Goal: Information Seeking & Learning: Learn about a topic

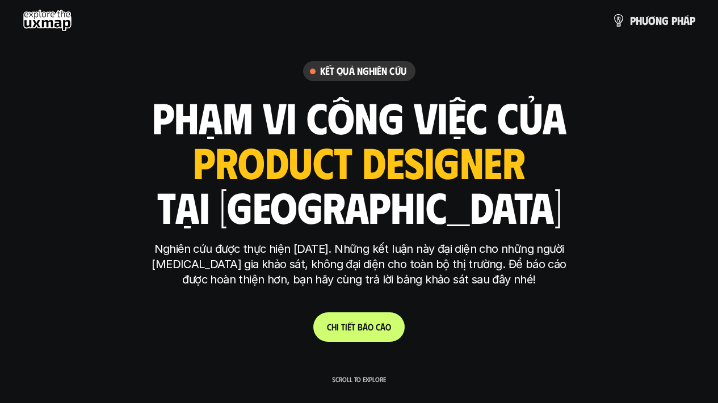
click at [364, 318] on link "C h i t i ế t b á o c á o" at bounding box center [358, 328] width 91 height 30
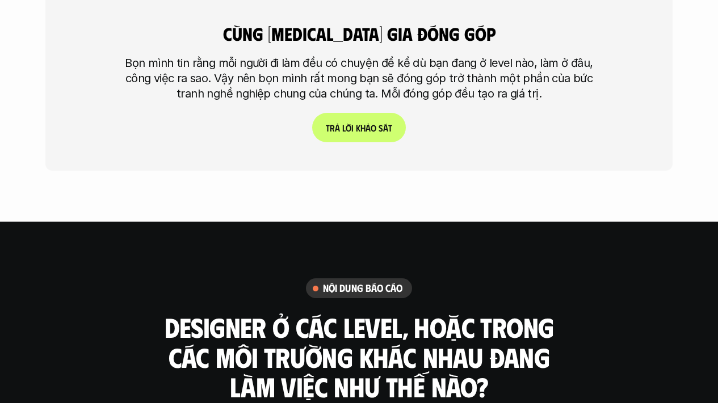
scroll to position [2815, 0]
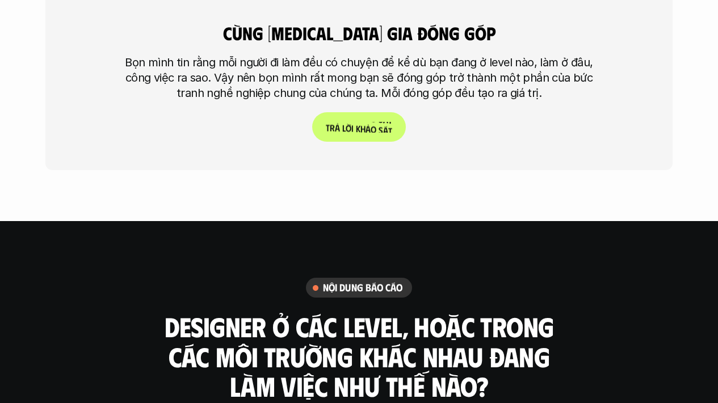
click at [363, 122] on p "T r ả l ờ i k h ả o s á t" at bounding box center [359, 127] width 66 height 11
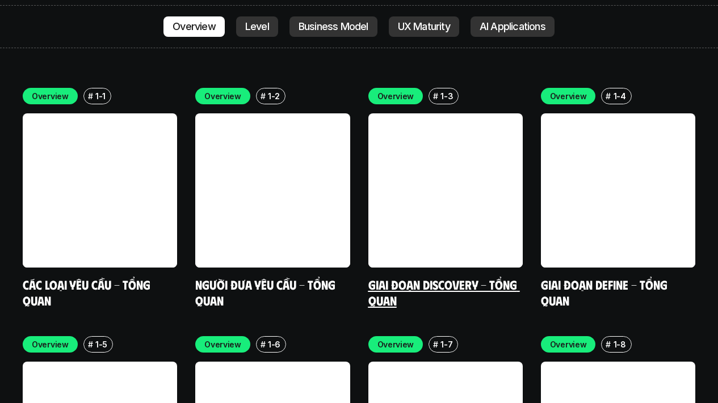
scroll to position [3233, 0]
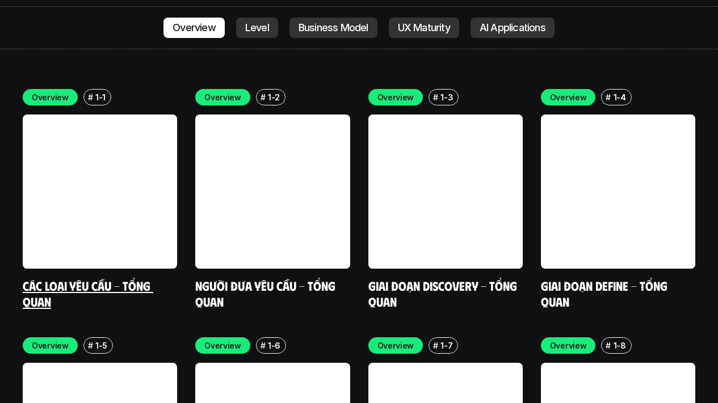
click at [110, 278] on link "Các loại yêu cầu - Tổng quan" at bounding box center [88, 293] width 130 height 31
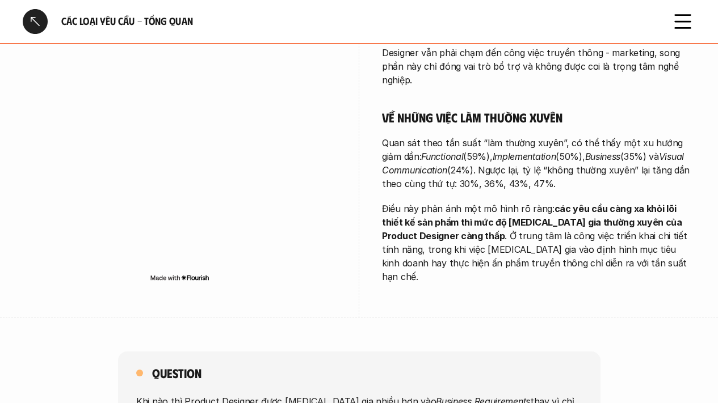
scroll to position [748, 0]
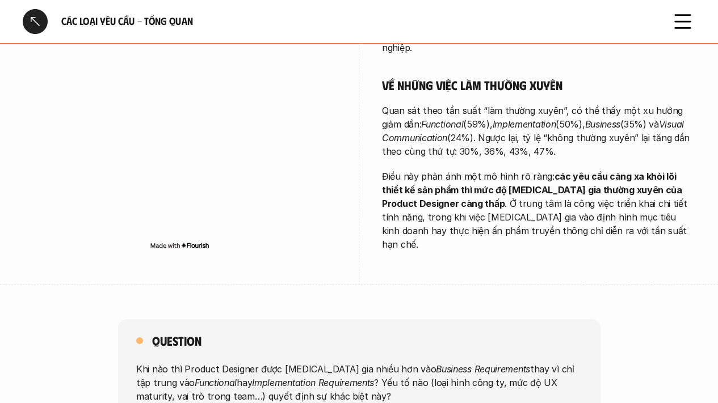
click at [36, 17] on div at bounding box center [35, 21] width 25 height 25
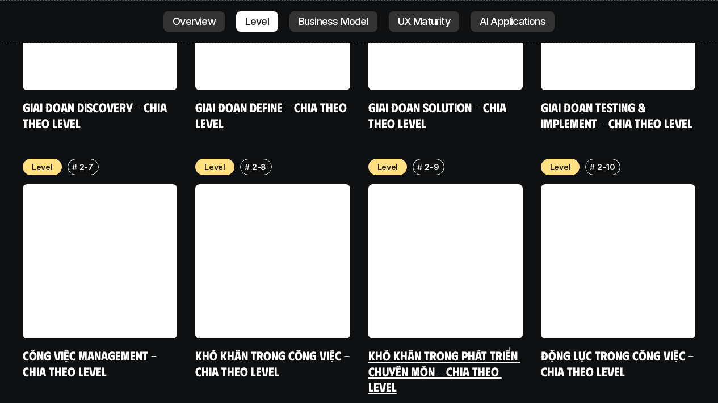
scroll to position [4162, 0]
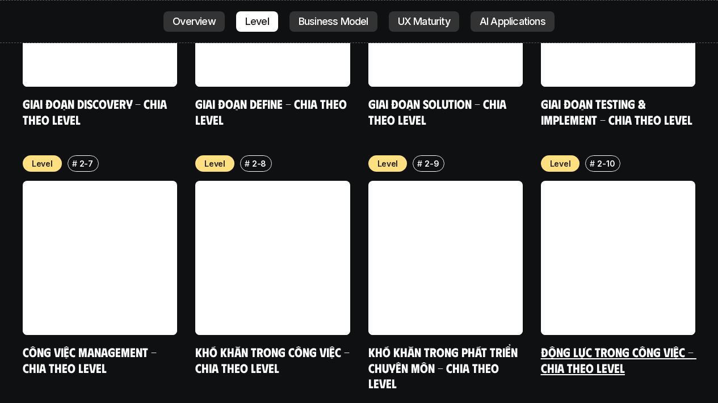
click at [585, 344] on link "Động lực trong công việc - Chia theo Level" at bounding box center [618, 359] width 155 height 31
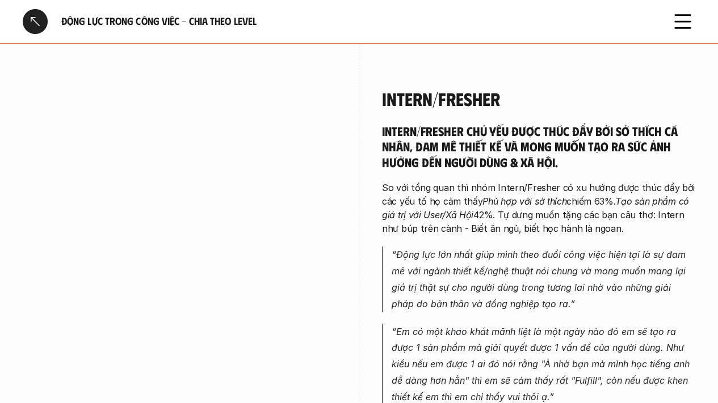
scroll to position [563, 0]
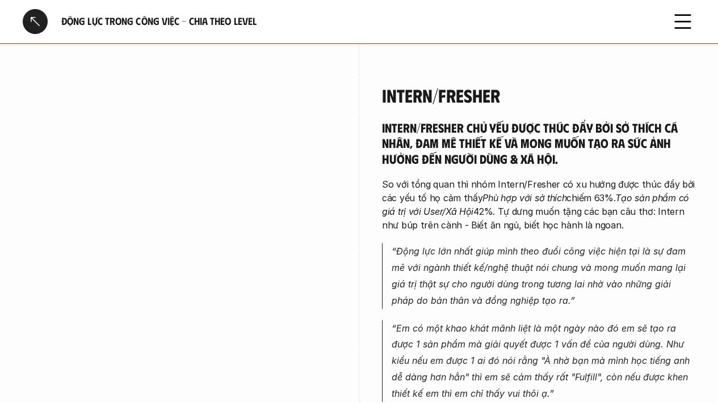
click at [32, 23] on div at bounding box center [35, 21] width 25 height 25
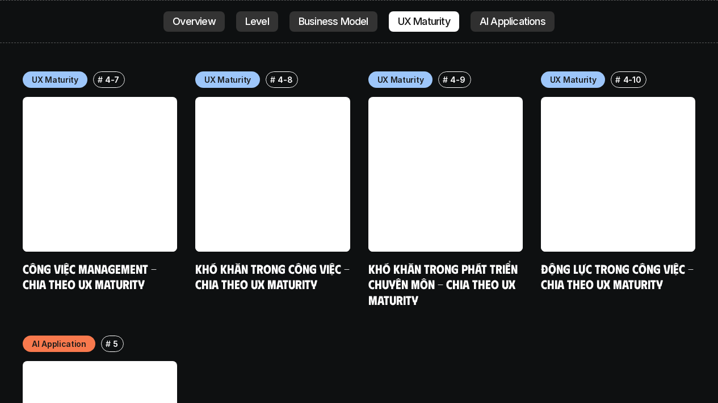
scroll to position [5543, 0]
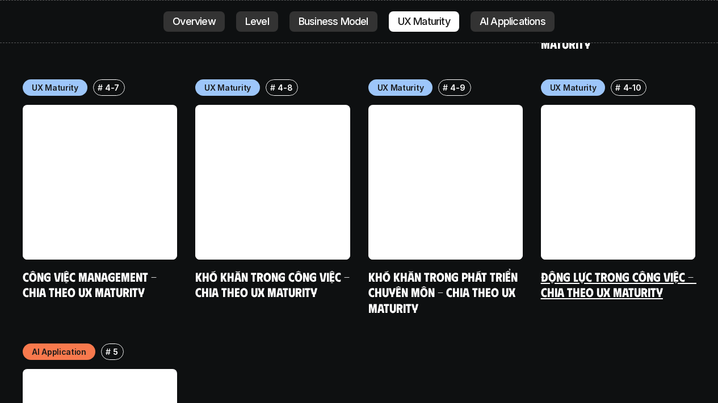
click at [566, 269] on link "Động lực trong công việc - Chia theo UX Maturity" at bounding box center [618, 284] width 155 height 31
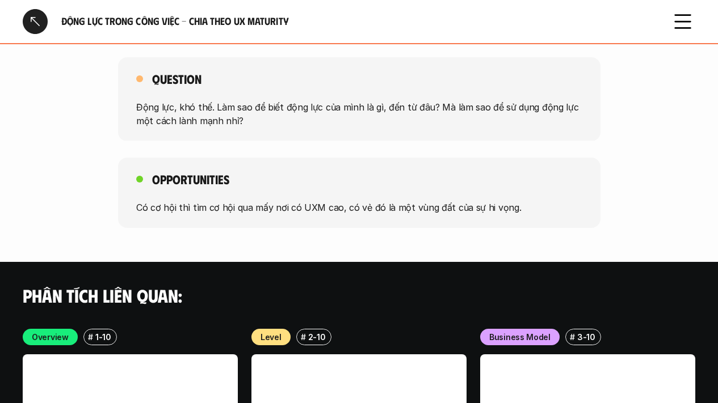
scroll to position [1817, 0]
